Goal: Information Seeking & Learning: Learn about a topic

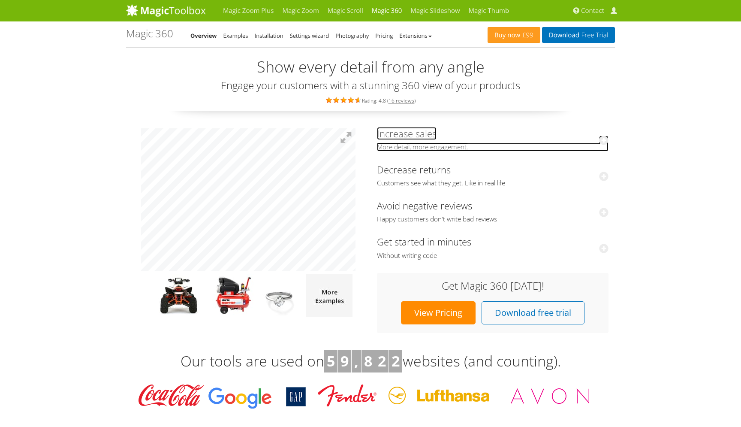
click at [602, 140] on icon at bounding box center [603, 140] width 9 height 9
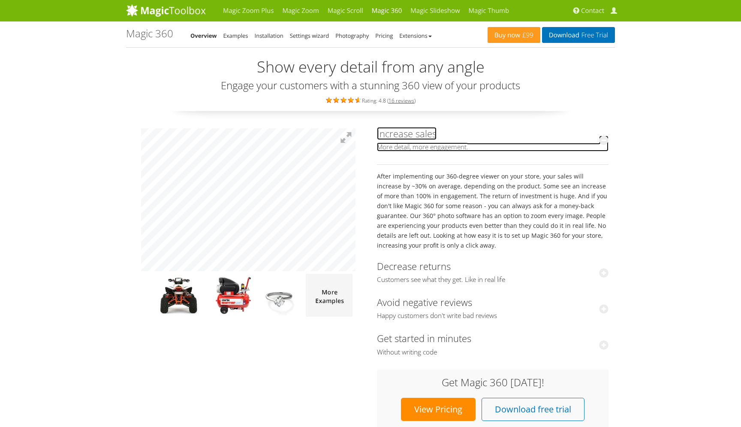
click at [602, 140] on icon at bounding box center [603, 140] width 9 height 9
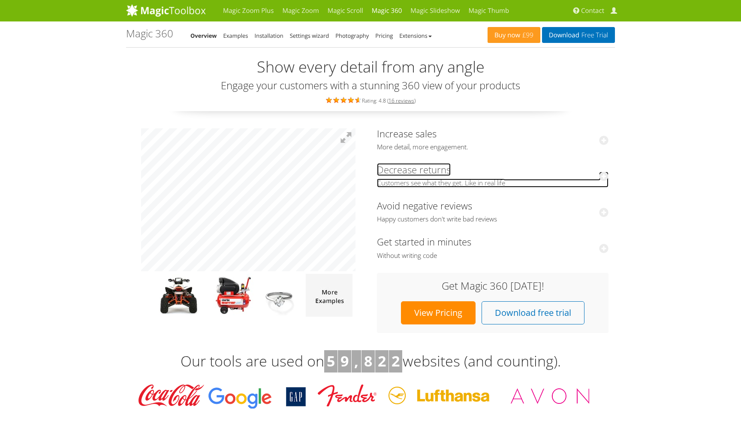
click at [607, 179] on icon at bounding box center [603, 176] width 9 height 9
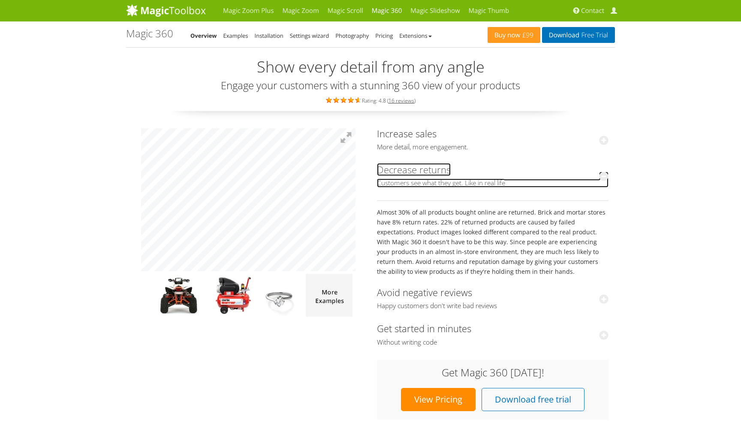
click at [607, 179] on icon at bounding box center [603, 176] width 9 height 9
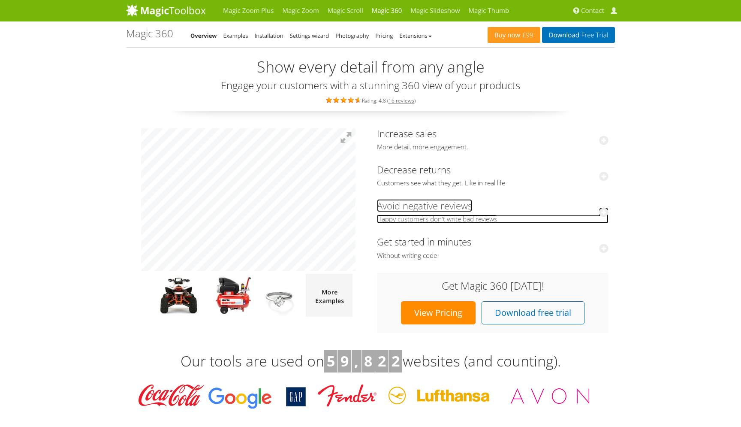
click at [607, 211] on icon at bounding box center [603, 212] width 9 height 9
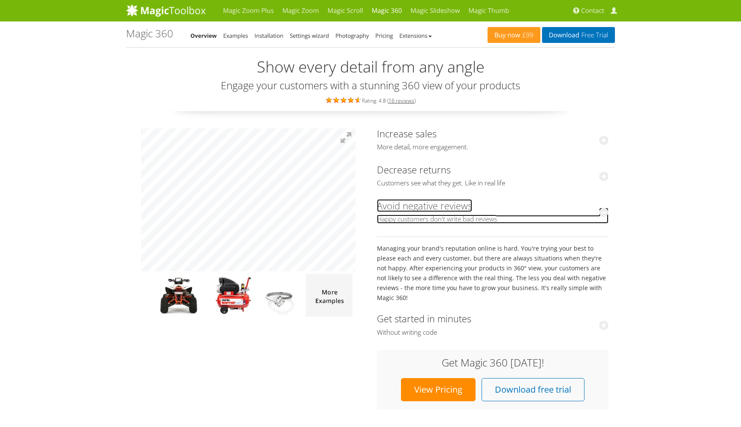
click at [607, 211] on icon at bounding box center [603, 212] width 9 height 9
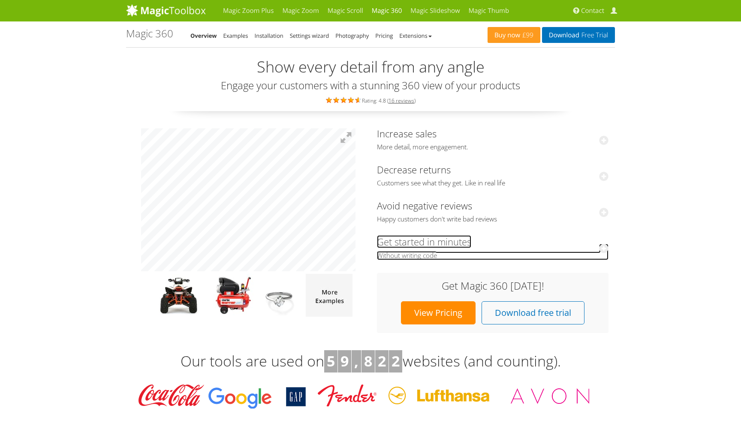
click at [605, 249] on icon at bounding box center [603, 248] width 9 height 9
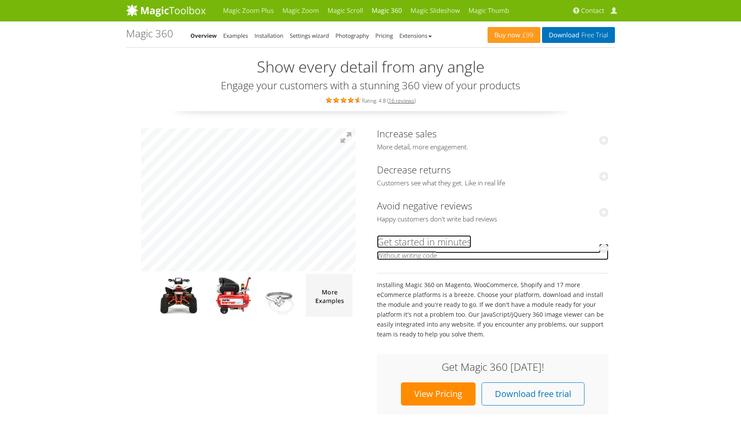
click at [605, 249] on icon at bounding box center [603, 248] width 9 height 9
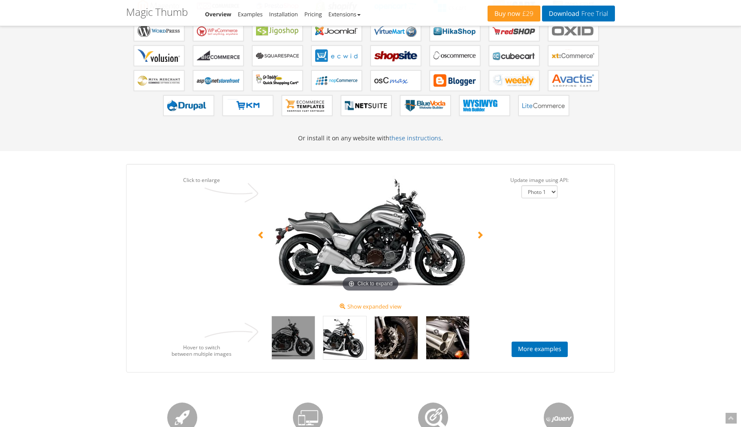
scroll to position [495, 0]
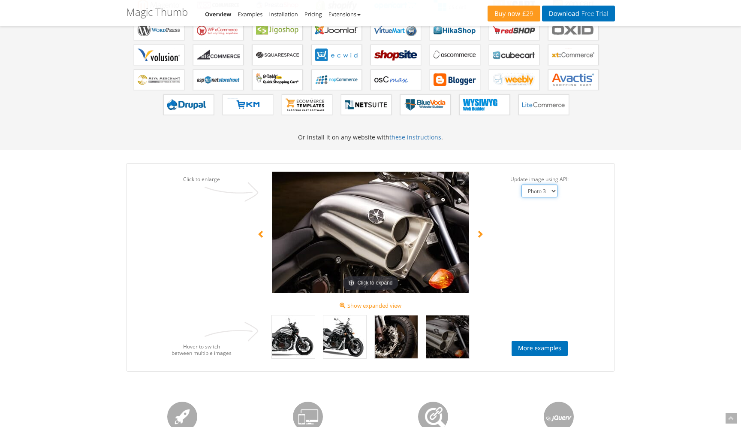
click option "Photo 3" at bounding box center [0, 0] width 0 height 0
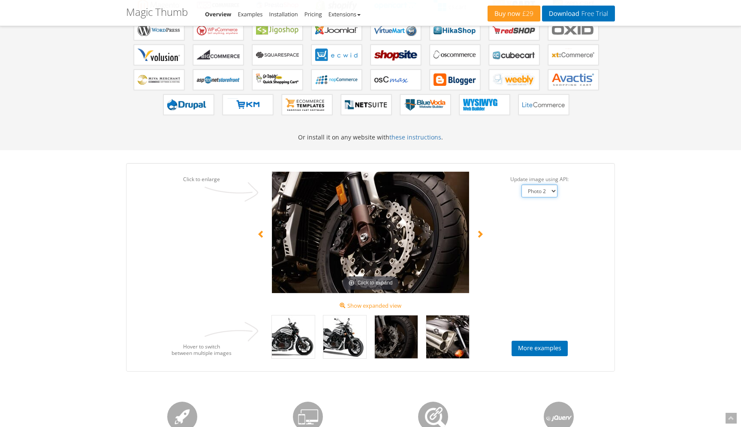
click option "Photo 2" at bounding box center [0, 0] width 0 height 0
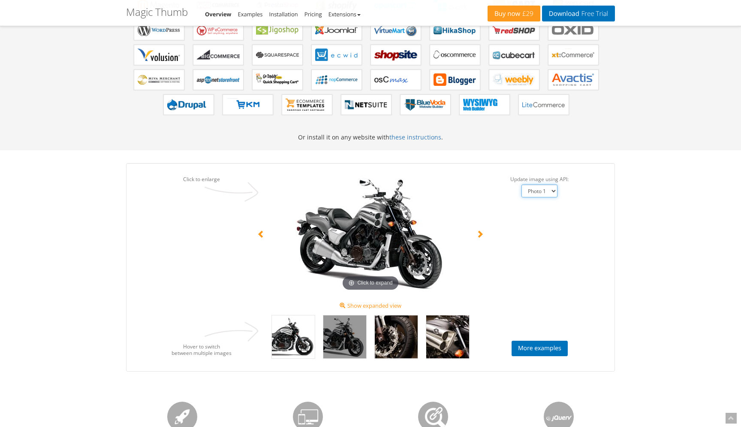
click option "Photo 1" at bounding box center [0, 0] width 0 height 0
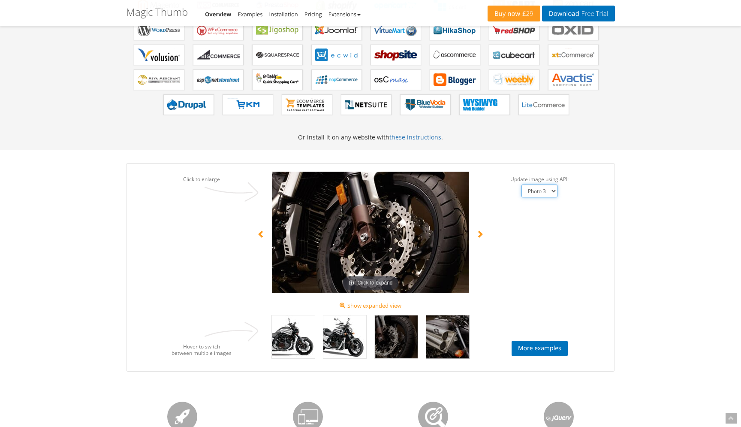
select select "Photo 4"
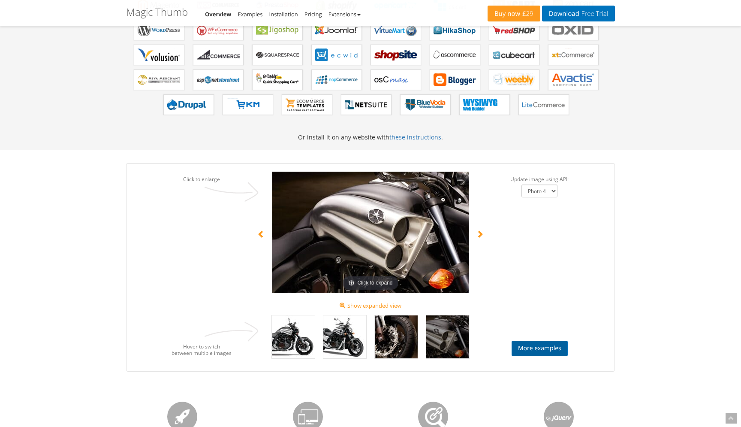
click at [516, 350] on link "More examples" at bounding box center [540, 348] width 56 height 15
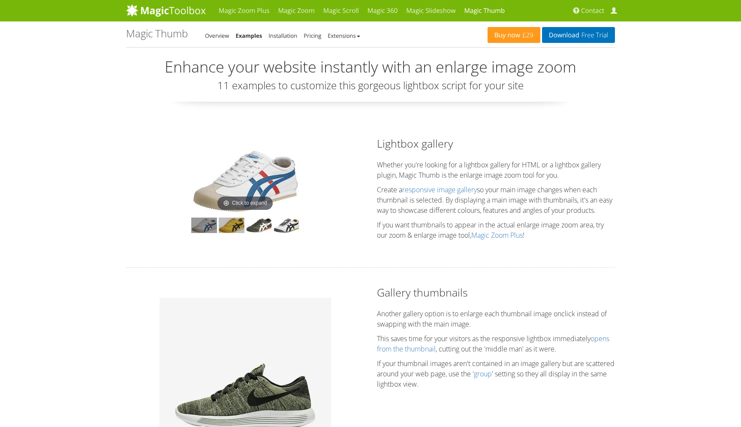
click at [234, 230] on img at bounding box center [232, 225] width 26 height 15
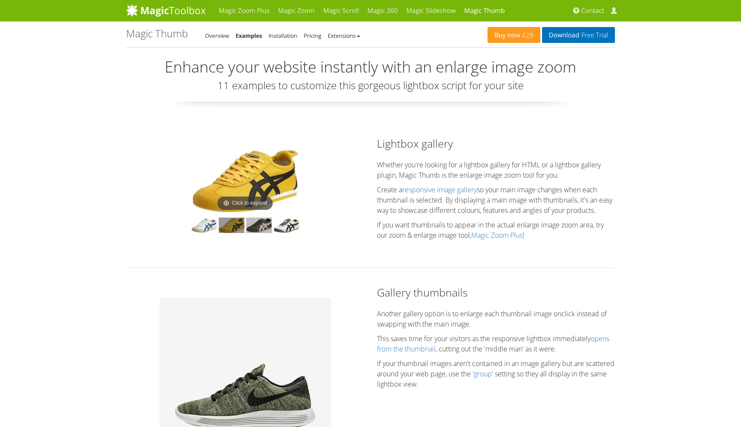
click at [263, 226] on img at bounding box center [259, 225] width 26 height 15
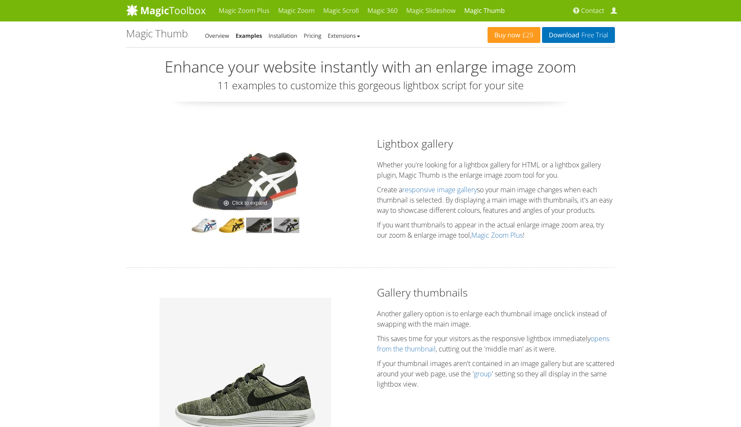
click at [282, 225] on img at bounding box center [287, 225] width 26 height 15
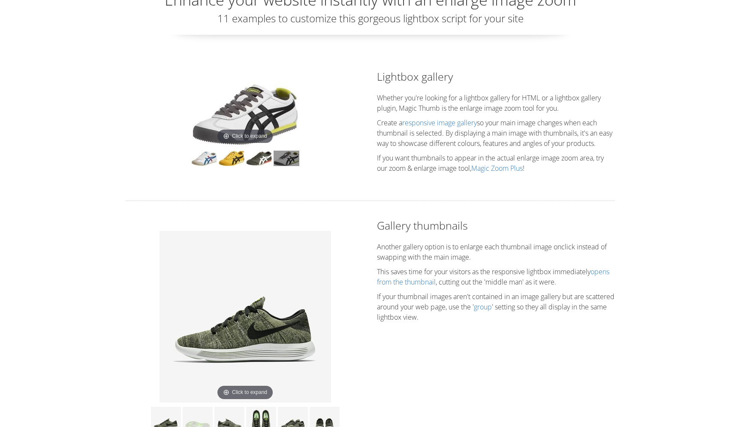
scroll to position [101, 0]
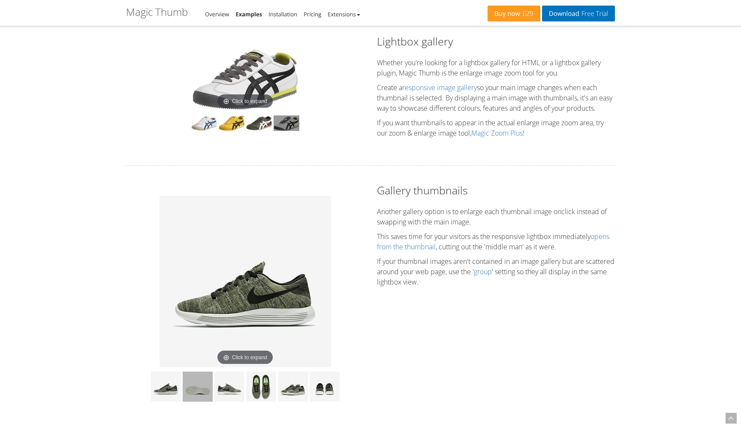
click at [194, 397] on img at bounding box center [198, 387] width 30 height 30
click at [228, 123] on img at bounding box center [232, 122] width 26 height 15
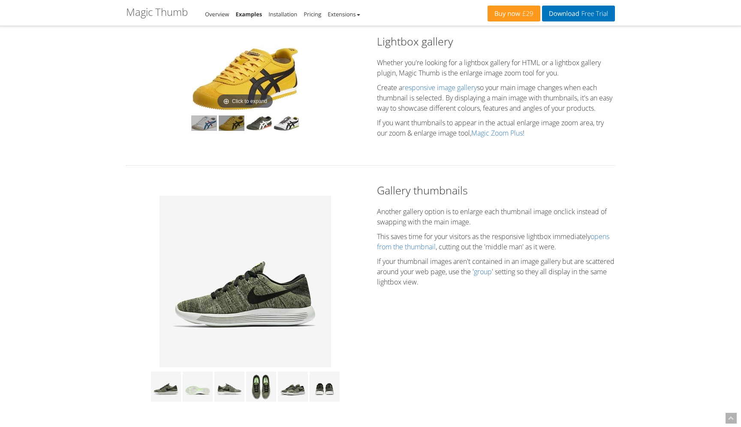
click at [206, 127] on img at bounding box center [204, 122] width 26 height 15
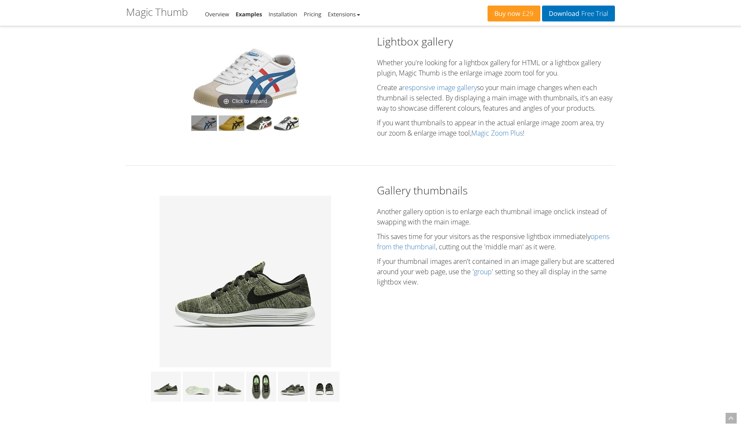
click at [231, 127] on img at bounding box center [232, 122] width 26 height 15
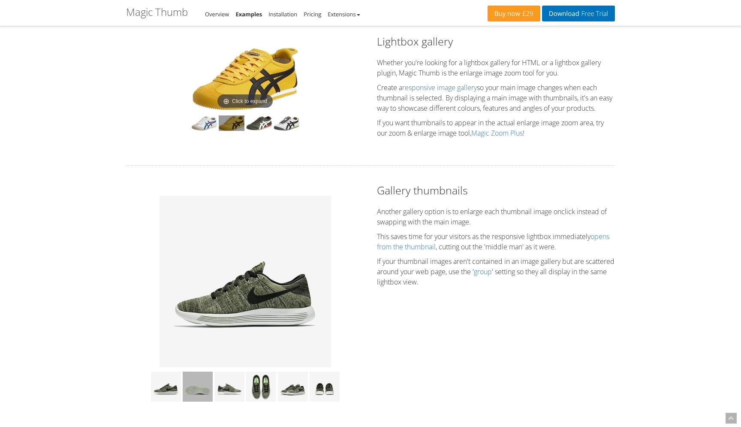
click at [200, 398] on img at bounding box center [198, 387] width 30 height 30
click at [245, 303] on img at bounding box center [246, 282] width 172 height 172
click at [167, 396] on img at bounding box center [166, 387] width 30 height 30
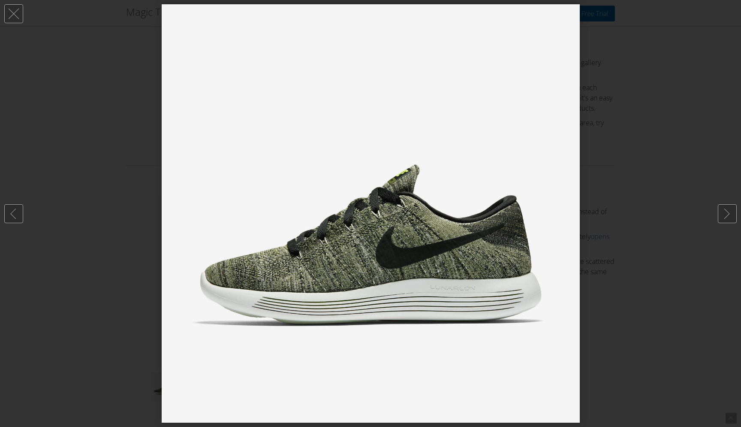
click at [601, 182] on div at bounding box center [370, 213] width 741 height 427
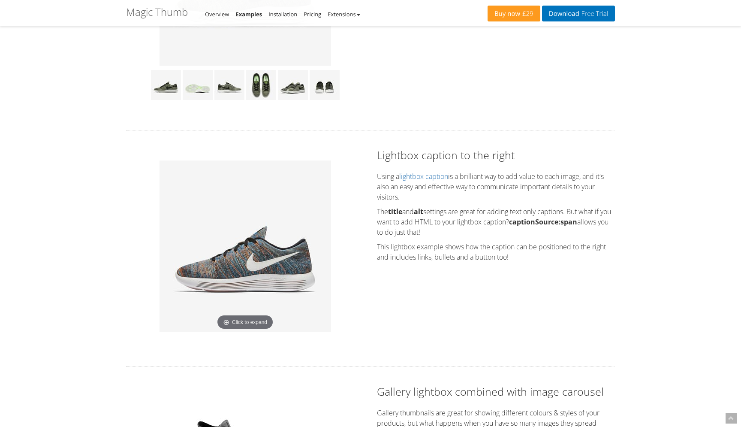
scroll to position [405, 0]
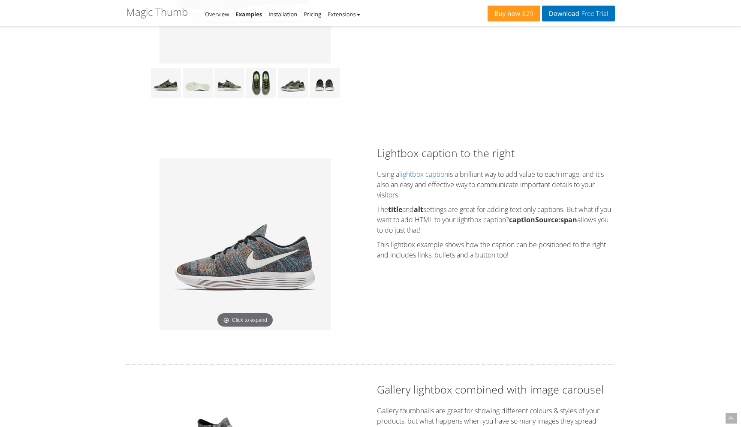
click at [223, 269] on img at bounding box center [246, 244] width 172 height 172
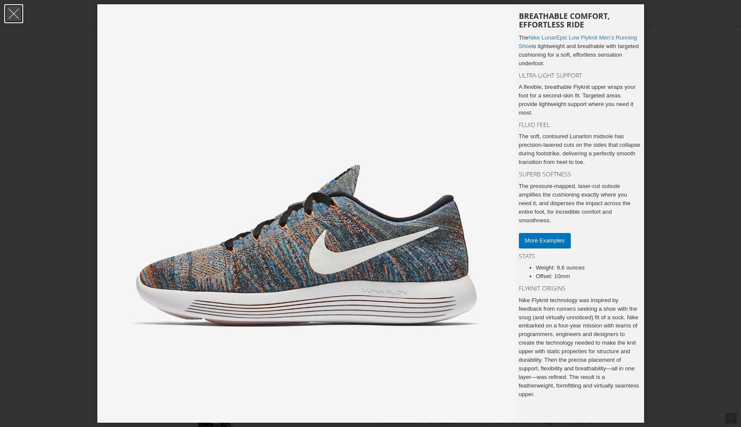
click at [17, 16] on link at bounding box center [13, 13] width 19 height 19
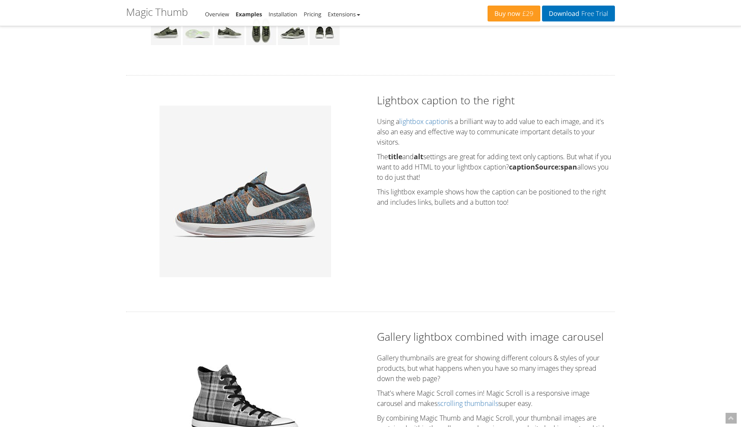
scroll to position [460, 0]
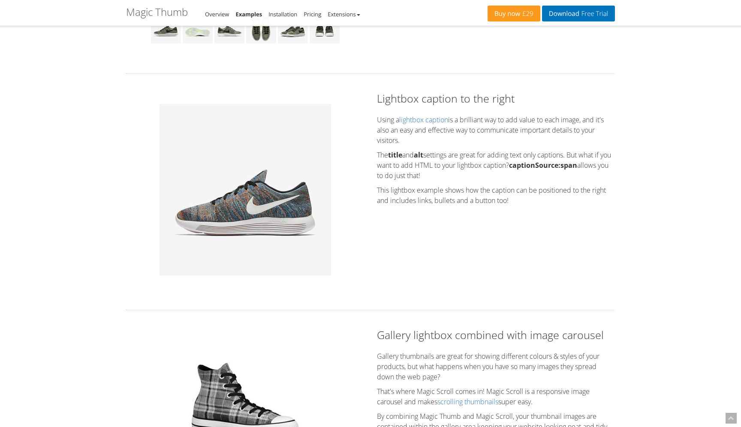
click at [246, 200] on img at bounding box center [246, 190] width 172 height 172
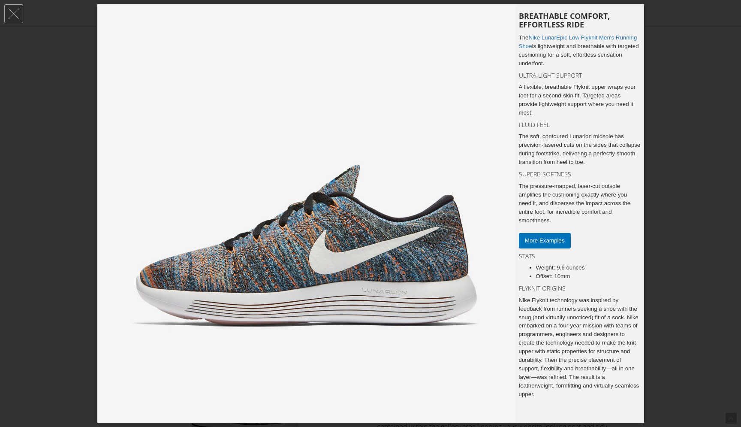
click at [556, 248] on input "More Examples" at bounding box center [545, 240] width 52 height 15
click at [18, 21] on link at bounding box center [13, 13] width 19 height 19
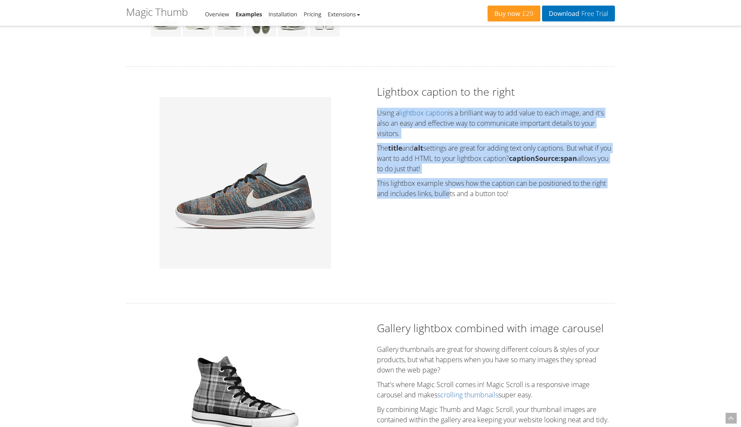
drag, startPoint x: 379, startPoint y: 119, endPoint x: 449, endPoint y: 197, distance: 105.4
click at [449, 197] on div "Lightbox caption to the right Using a lightbox caption is a brilliant way to ad…" at bounding box center [496, 143] width 251 height 119
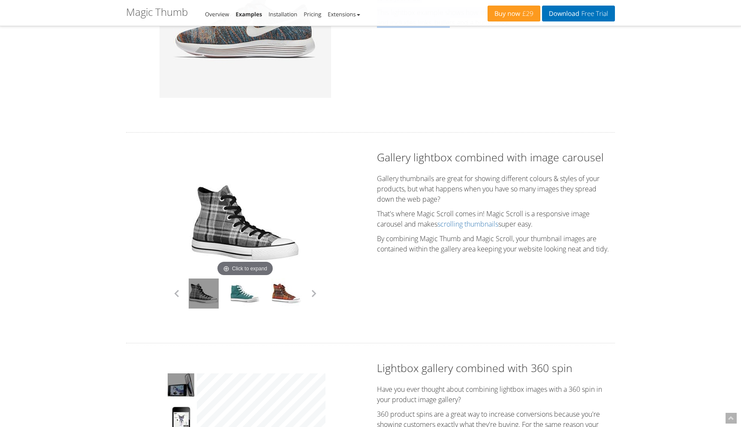
scroll to position [641, 0]
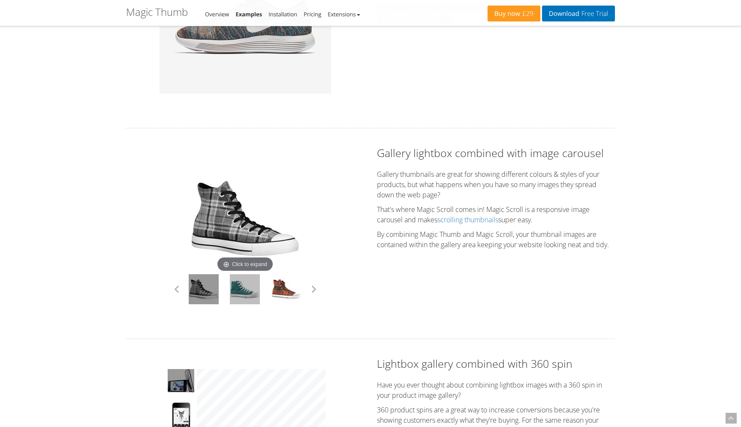
click at [248, 296] on link at bounding box center [245, 289] width 30 height 30
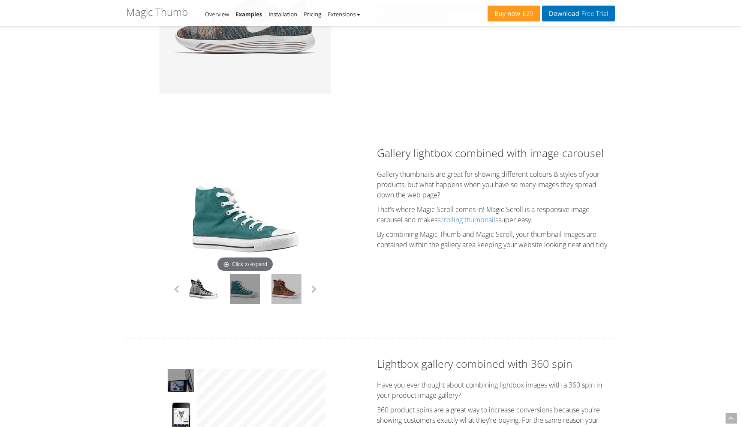
click at [284, 298] on link at bounding box center [287, 289] width 30 height 30
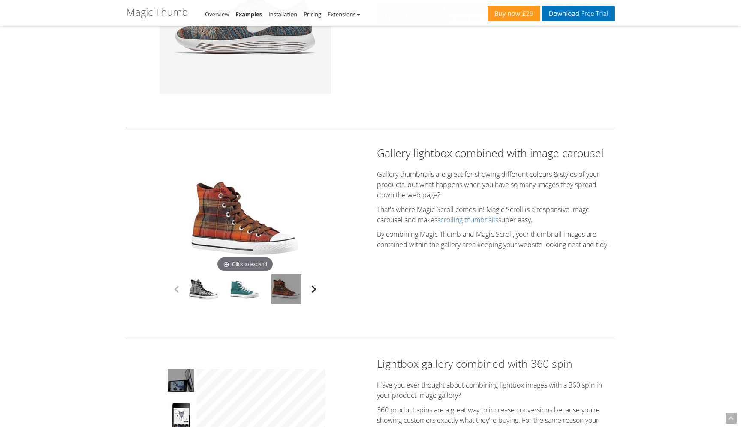
click at [313, 292] on button "button" at bounding box center [314, 289] width 13 height 13
click at [236, 293] on link at bounding box center [245, 289] width 30 height 30
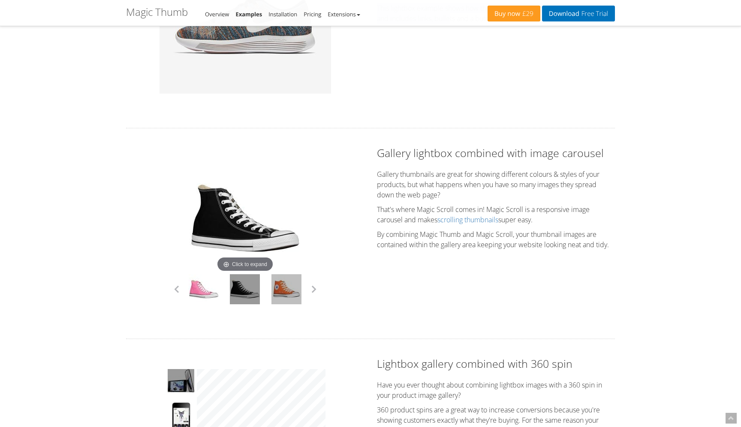
click at [288, 296] on link at bounding box center [287, 289] width 30 height 30
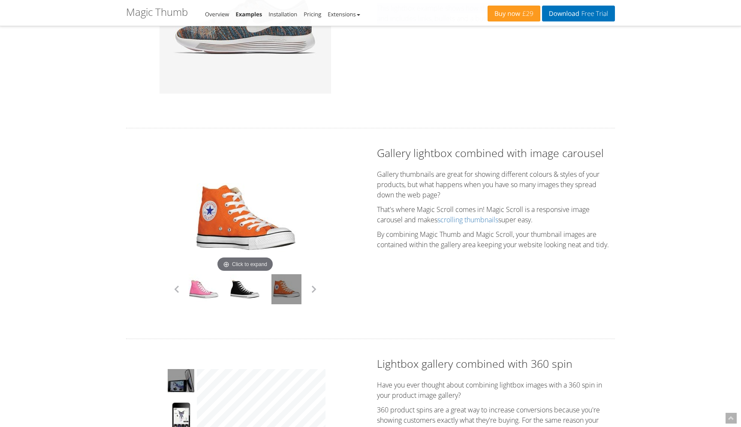
click at [187, 303] on div at bounding box center [204, 289] width 42 height 30
click at [178, 294] on button "button" at bounding box center [176, 289] width 13 height 13
click at [241, 291] on link at bounding box center [245, 289] width 30 height 30
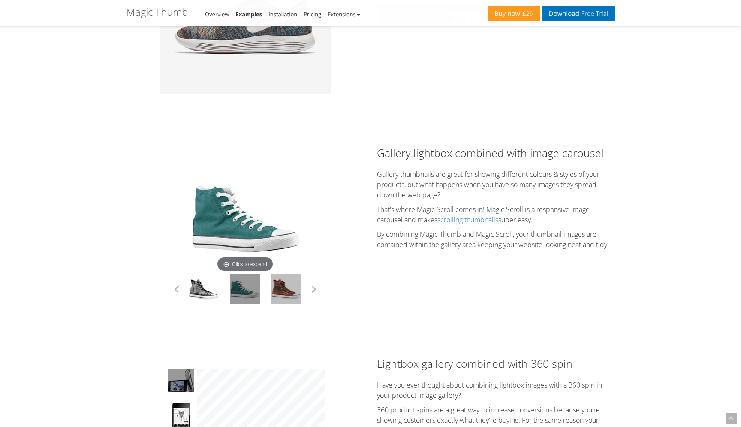
click at [279, 292] on link at bounding box center [287, 289] width 30 height 30
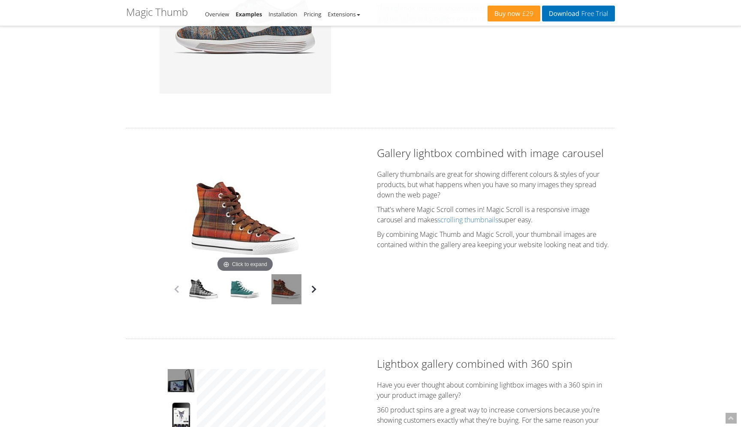
click at [312, 294] on button "button" at bounding box center [314, 289] width 13 height 13
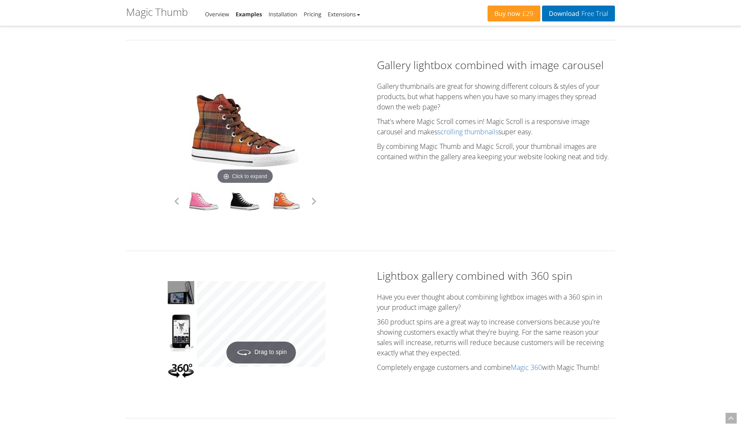
scroll to position [732, 0]
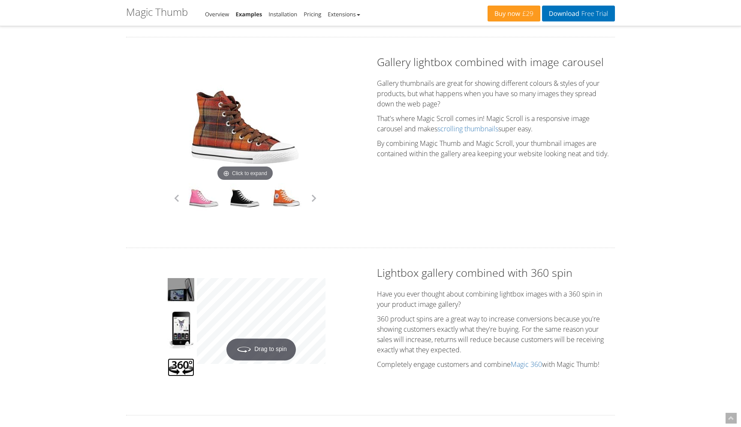
click at [182, 370] on img at bounding box center [181, 367] width 27 height 18
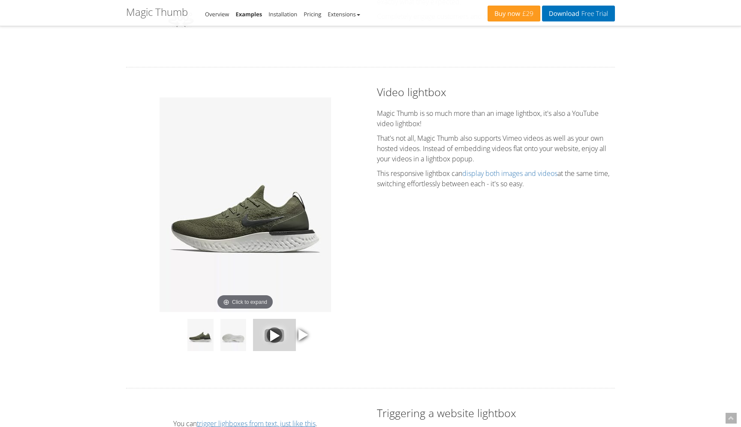
scroll to position [1079, 0]
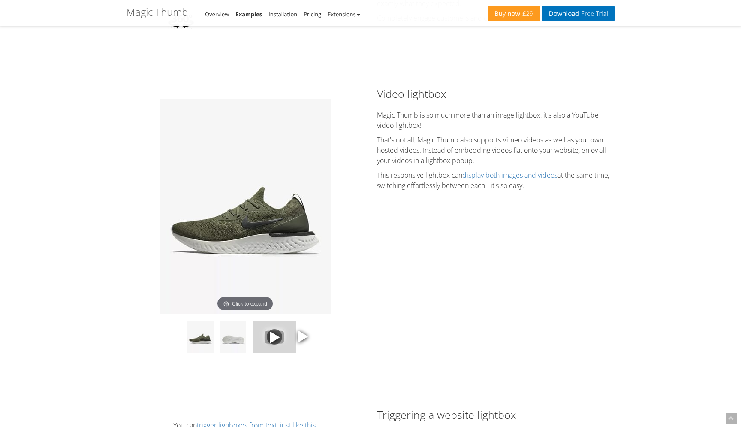
click at [302, 340] on span at bounding box center [302, 336] width 13 height 13
click at [304, 341] on span at bounding box center [302, 336] width 13 height 13
click at [272, 343] on span at bounding box center [274, 336] width 13 height 13
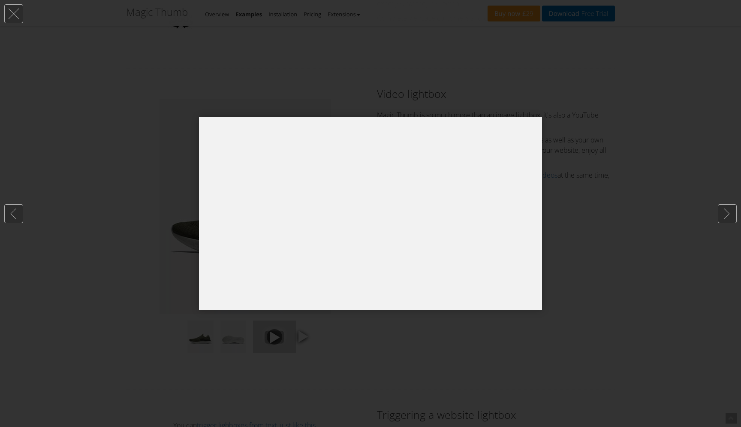
click at [441, 355] on div at bounding box center [370, 213] width 741 height 427
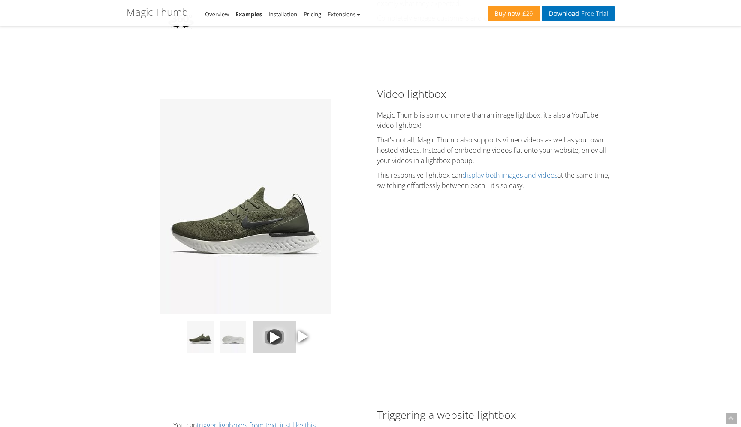
click at [413, 114] on div "Video lightbox Magic Thumb is so much more than an image lightbox, it's also a …" at bounding box center [496, 140] width 251 height 109
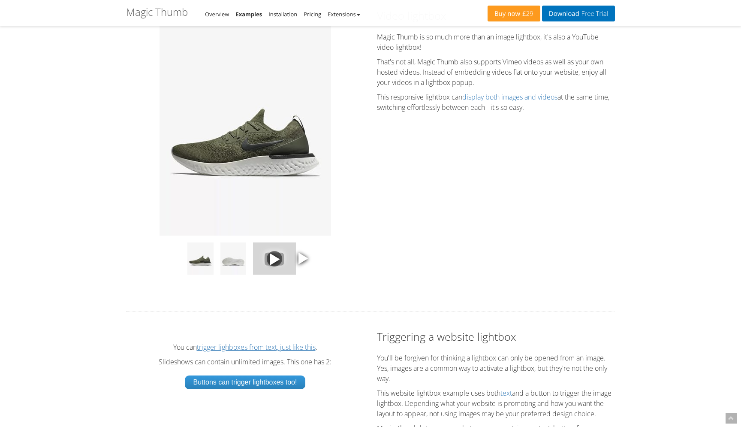
scroll to position [1171, 0]
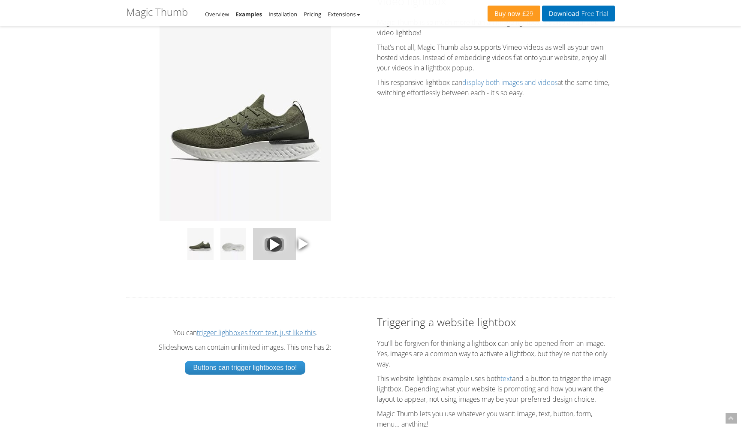
click at [301, 248] on span at bounding box center [302, 243] width 13 height 13
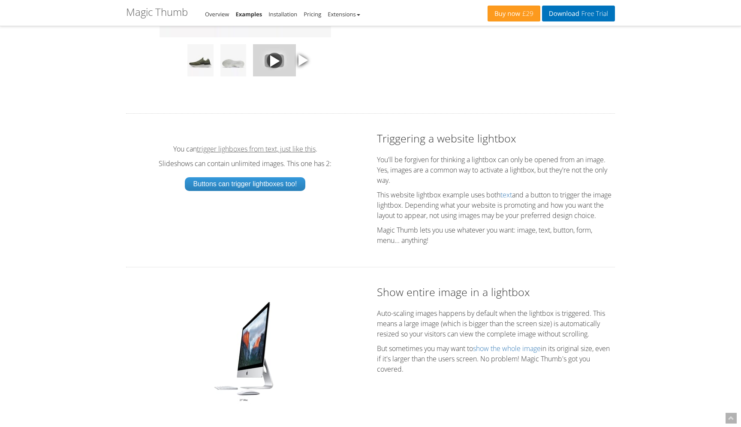
scroll to position [1356, 0]
click at [264, 151] on link "trigger lighboxes from text, just like this" at bounding box center [256, 148] width 119 height 7
click at [254, 190] on link "Buttons can trigger lightboxes too!" at bounding box center [245, 183] width 121 height 14
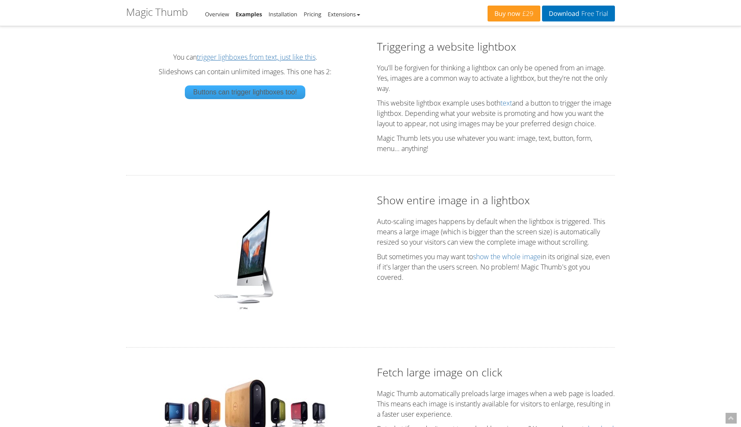
scroll to position [1450, 0]
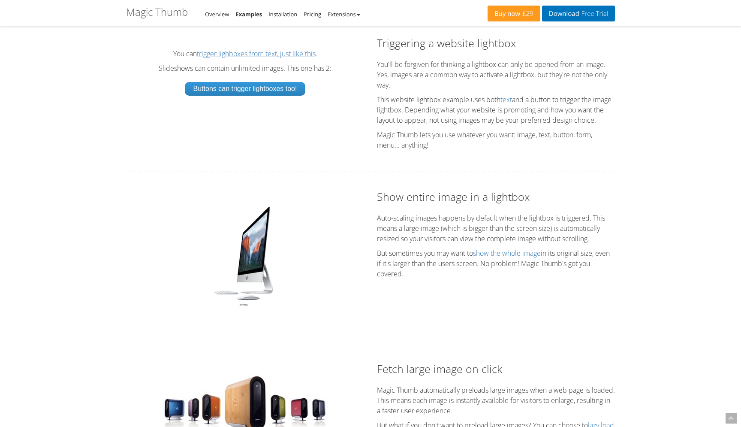
click at [260, 254] on img at bounding box center [245, 255] width 72 height 107
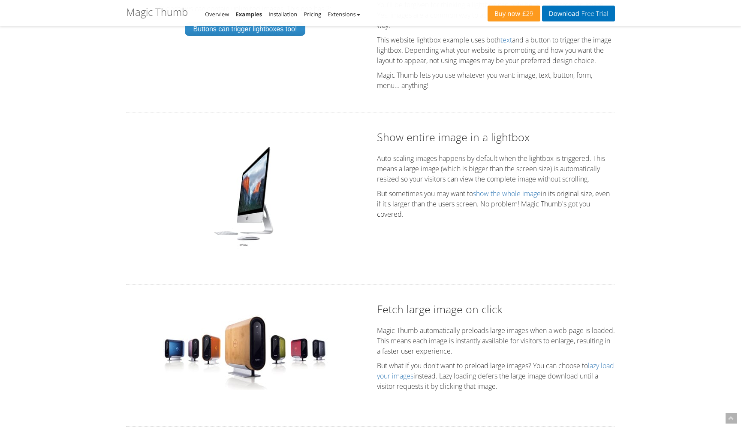
click at [264, 220] on img at bounding box center [245, 195] width 72 height 107
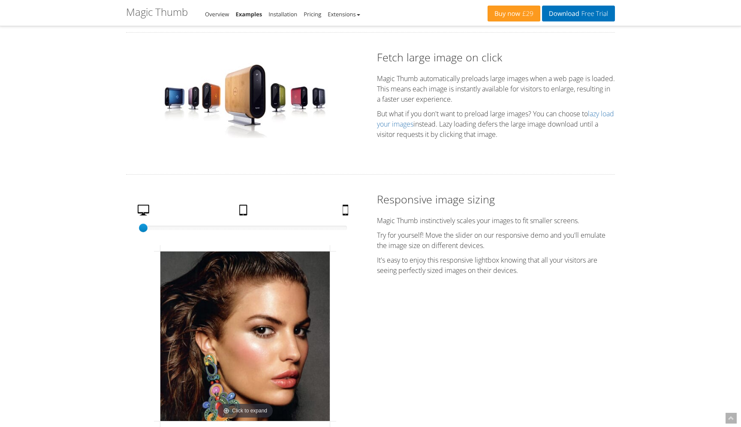
scroll to position [1763, 0]
